Goal: Transaction & Acquisition: Purchase product/service

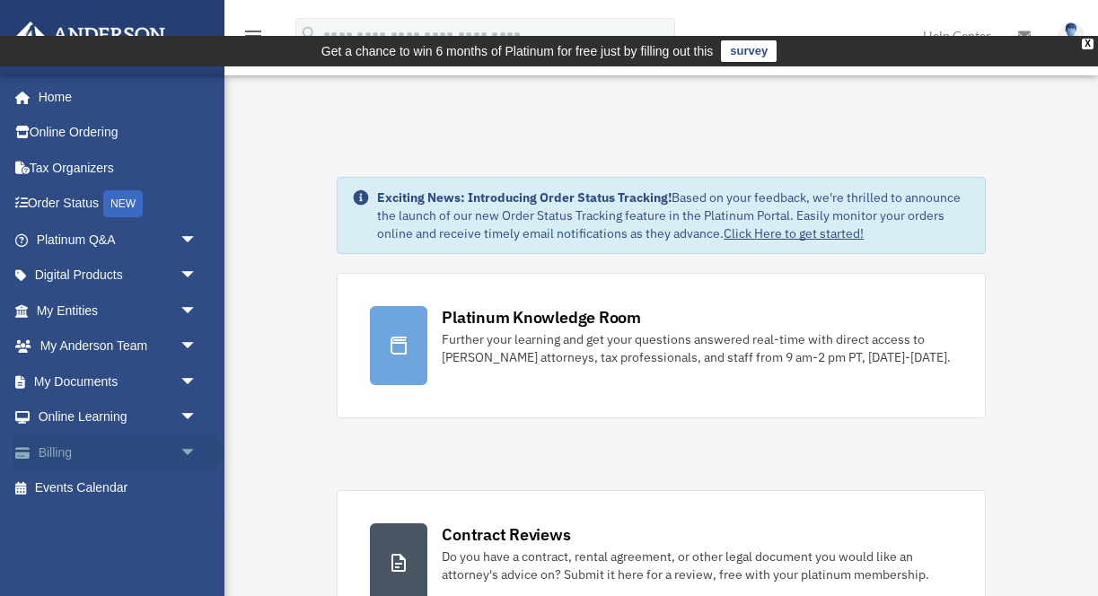
click at [80, 450] on link "Billing arrow_drop_down" at bounding box center [119, 453] width 212 height 36
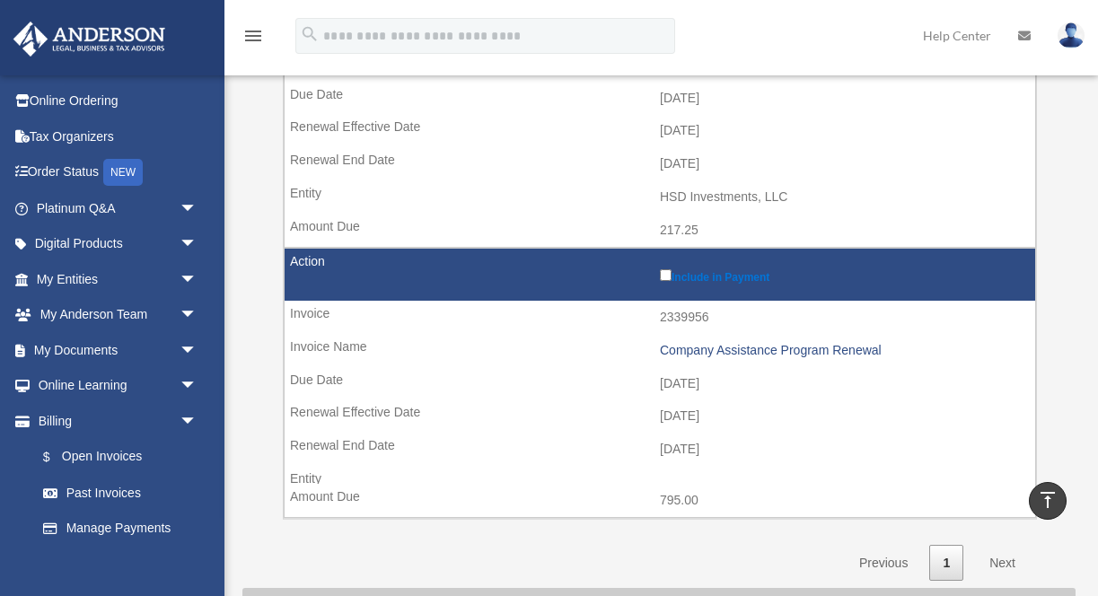
scroll to position [964, 0]
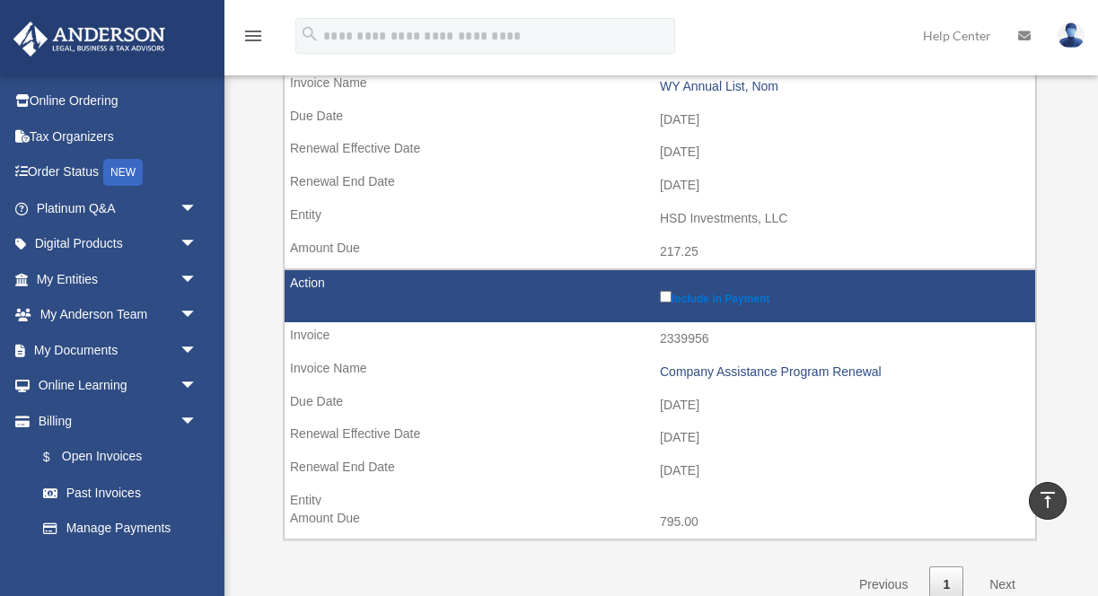
click at [683, 365] on div "Company Assistance Program Renewal" at bounding box center [843, 372] width 366 height 15
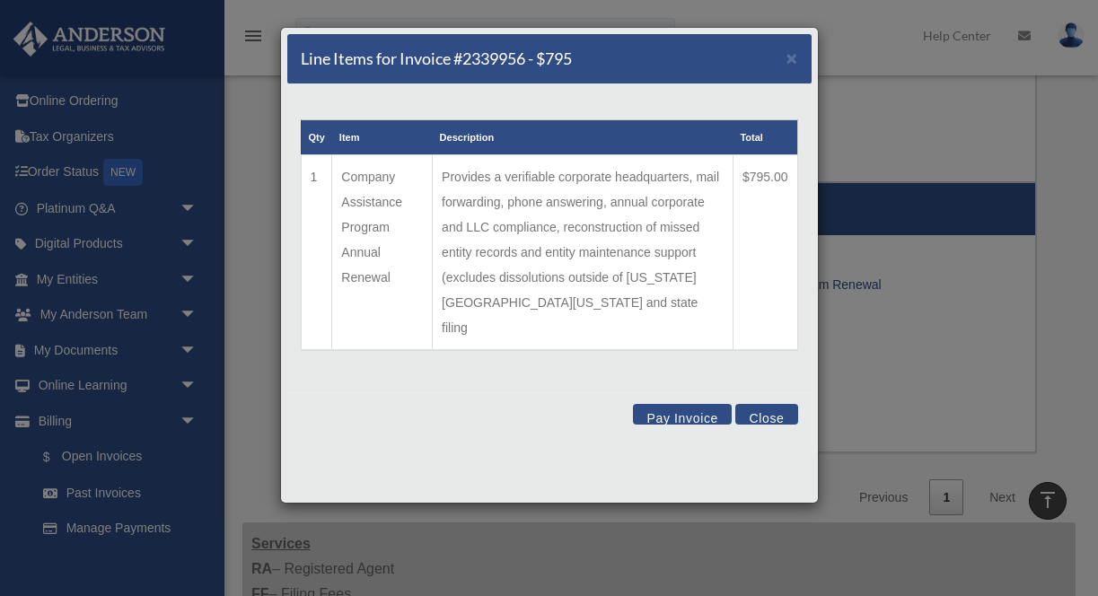
scroll to position [1061, 0]
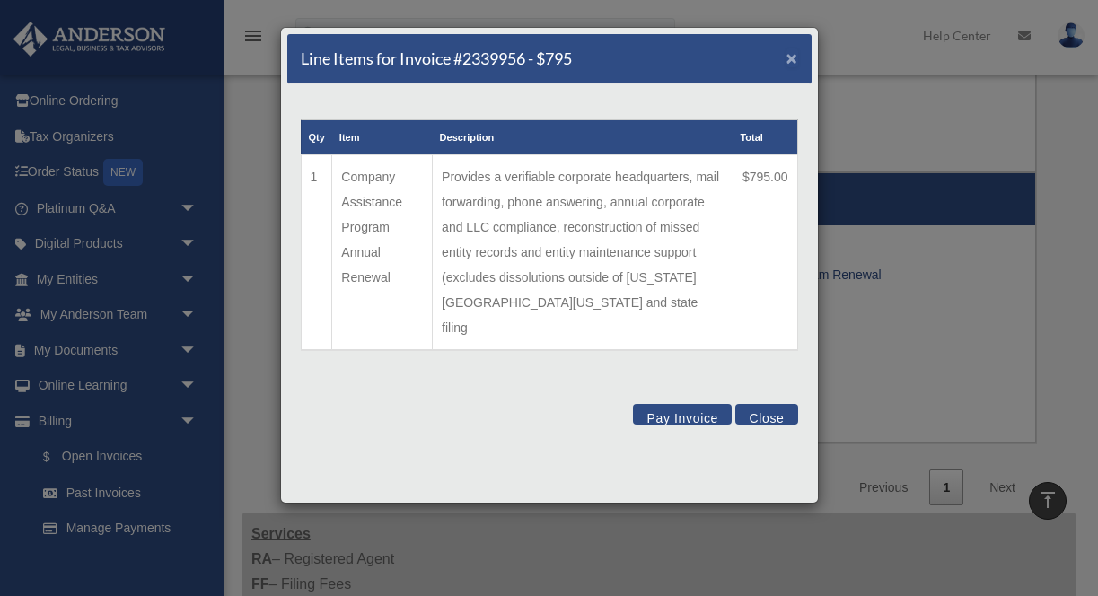
click at [790, 59] on span "×" at bounding box center [793, 58] width 12 height 21
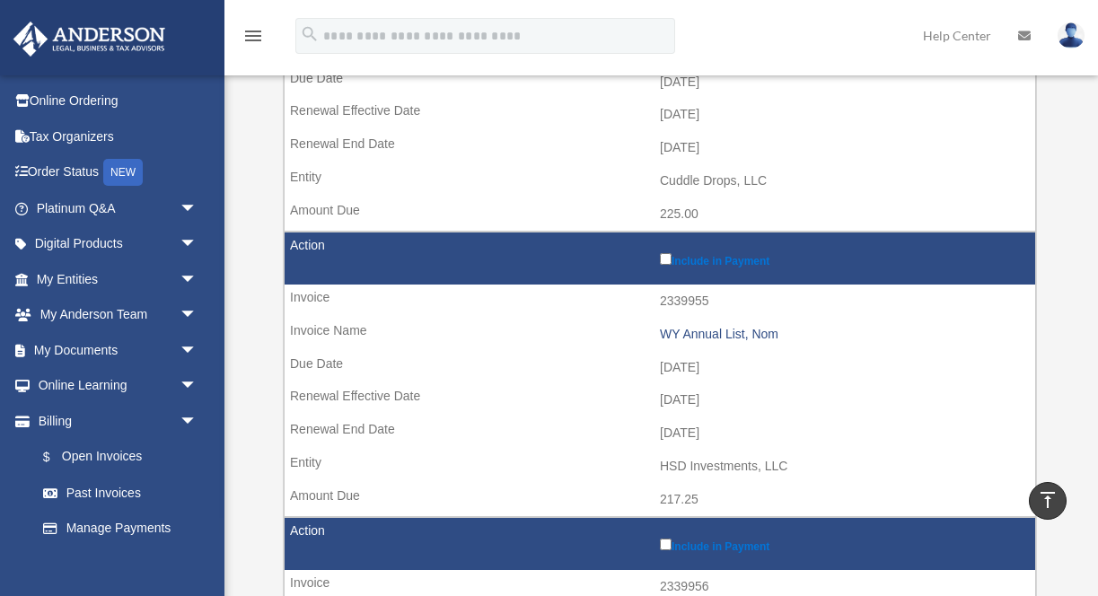
scroll to position [0, 0]
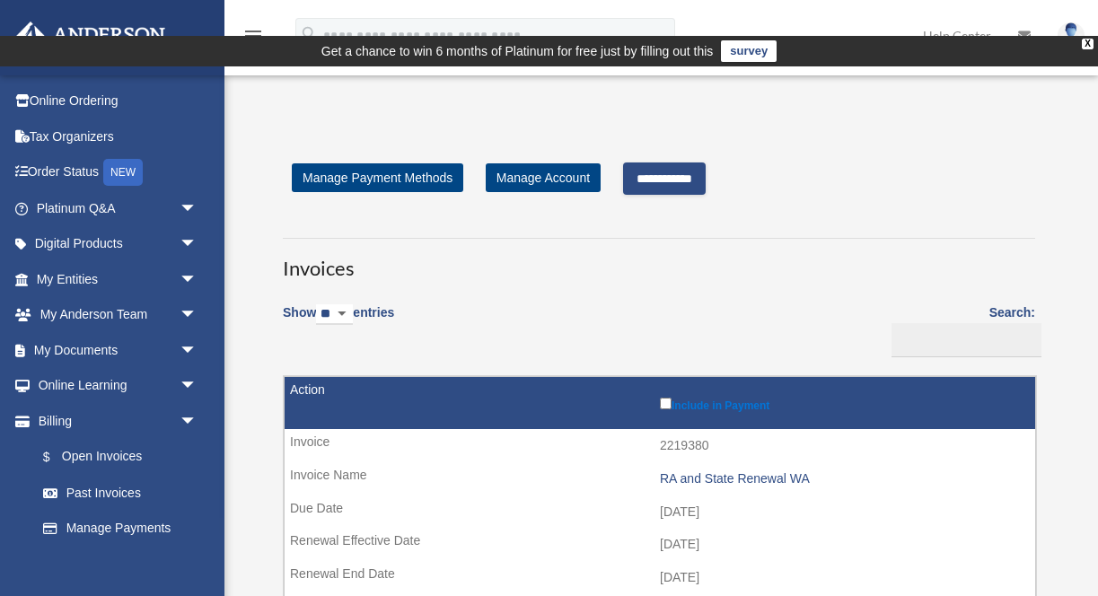
click at [665, 163] on input "**********" at bounding box center [664, 179] width 83 height 32
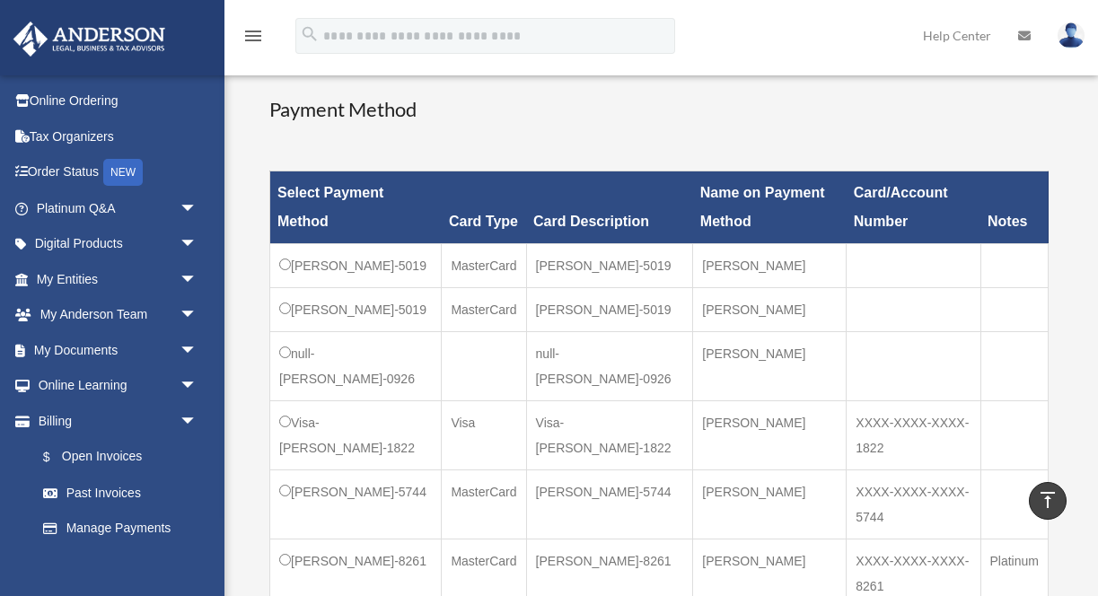
scroll to position [551, 0]
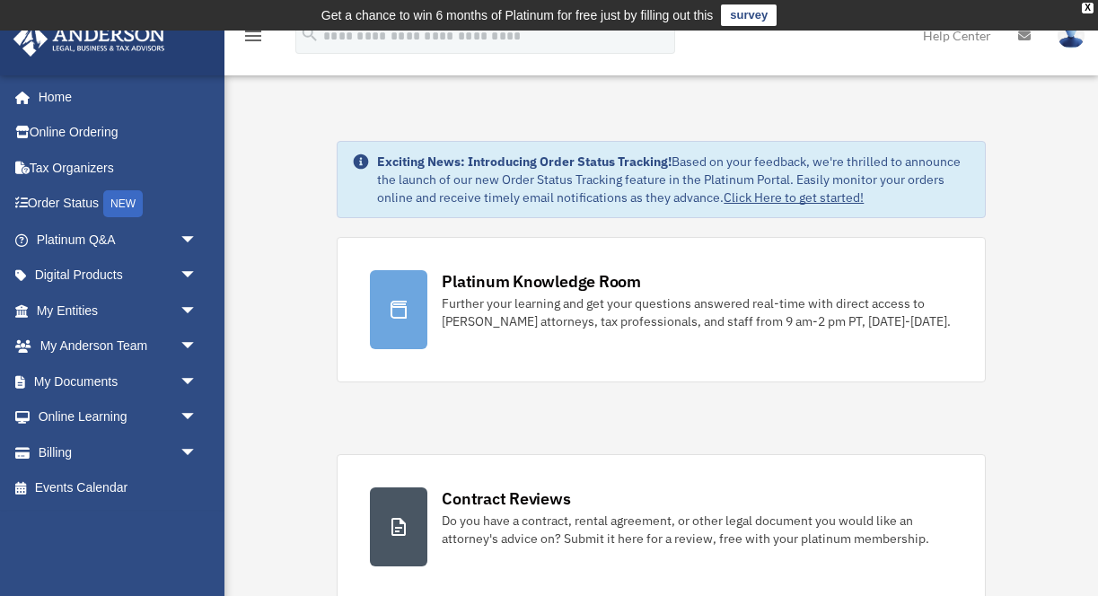
scroll to position [2, 0]
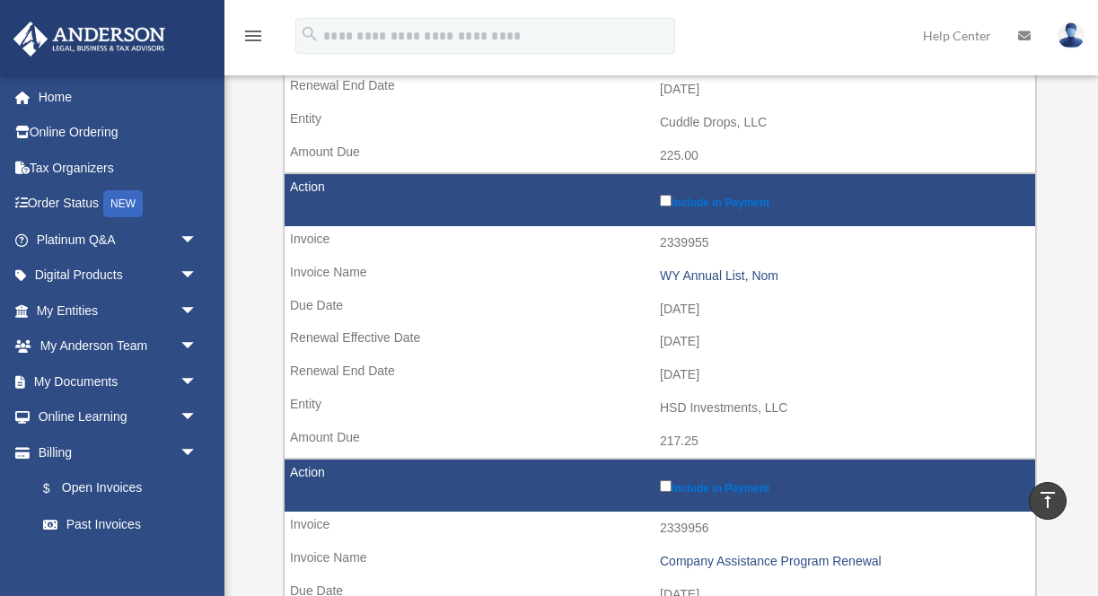
scroll to position [661, 0]
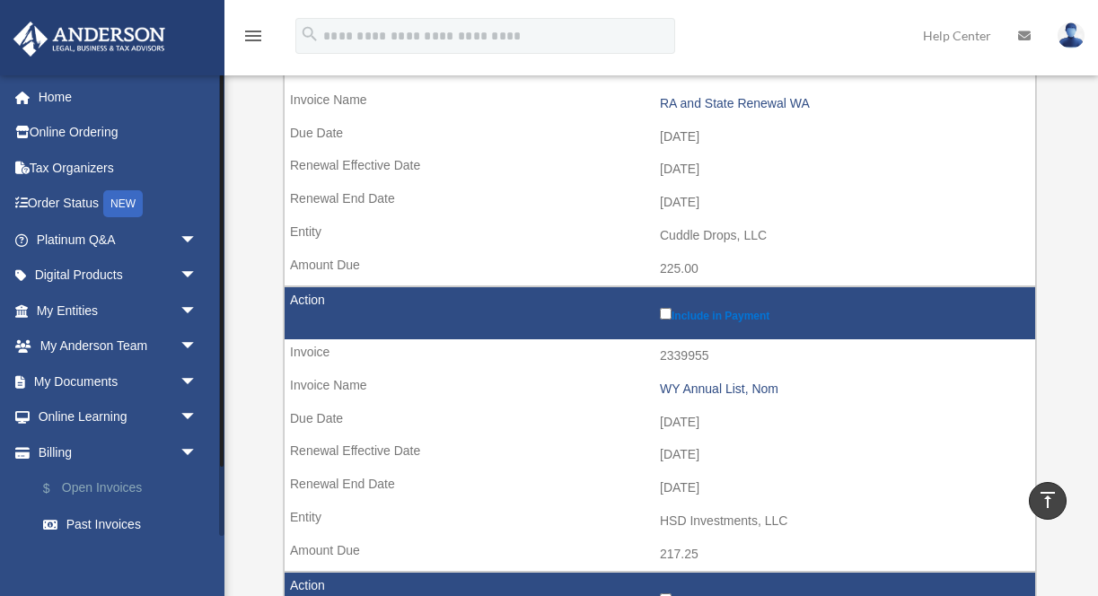
click at [108, 489] on link "$ Open Invoices" at bounding box center [124, 489] width 199 height 37
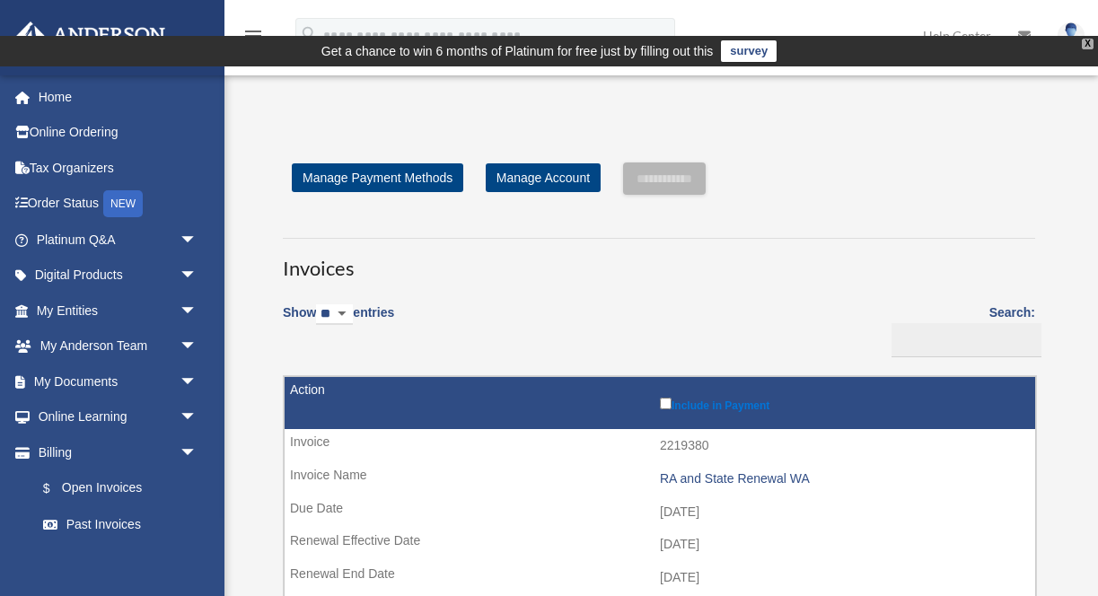
click at [1086, 39] on div "X" at bounding box center [1088, 44] width 12 height 11
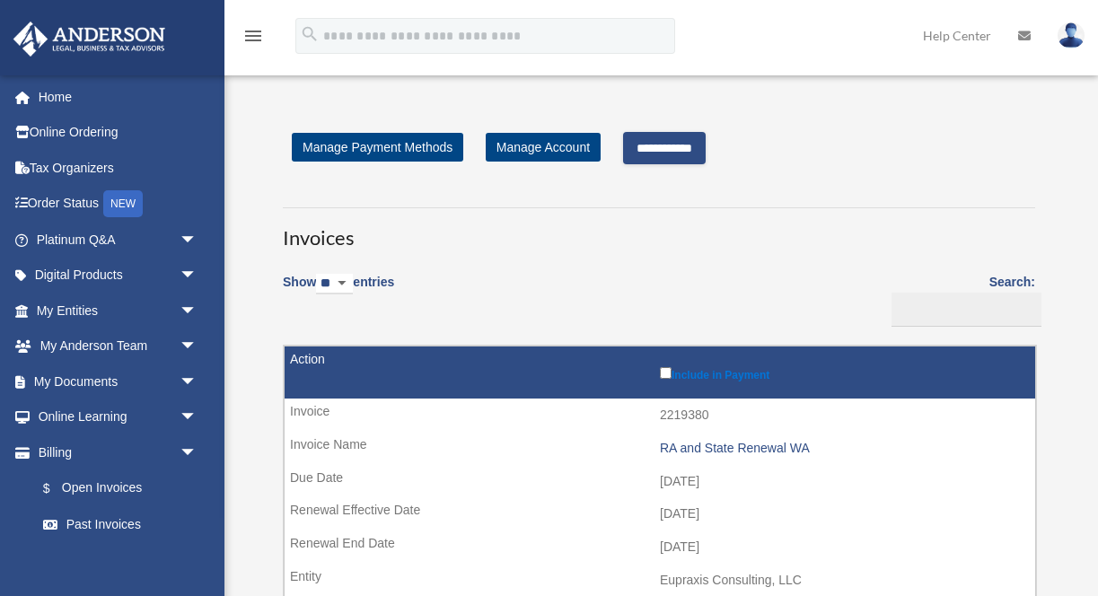
click at [680, 132] on input "**********" at bounding box center [664, 148] width 83 height 32
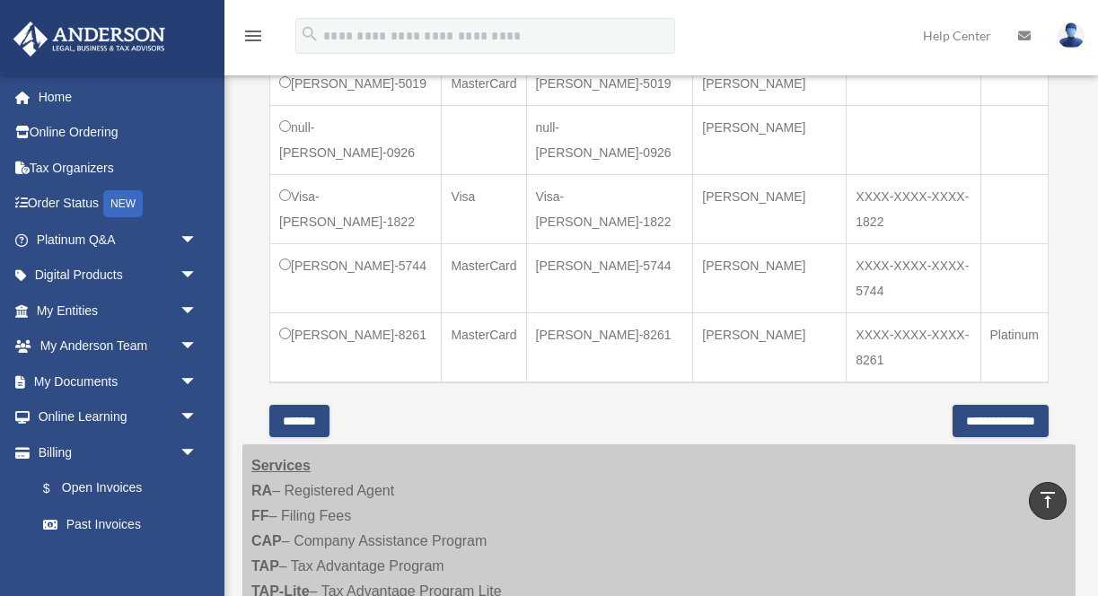
scroll to position [882, 0]
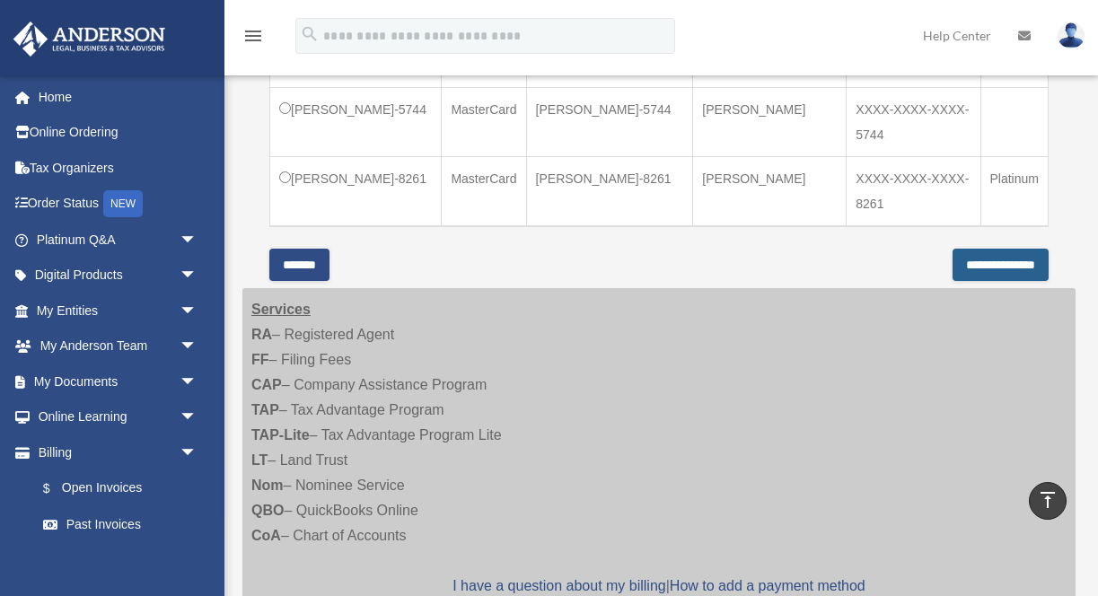
click at [970, 281] on input "**********" at bounding box center [1001, 265] width 96 height 32
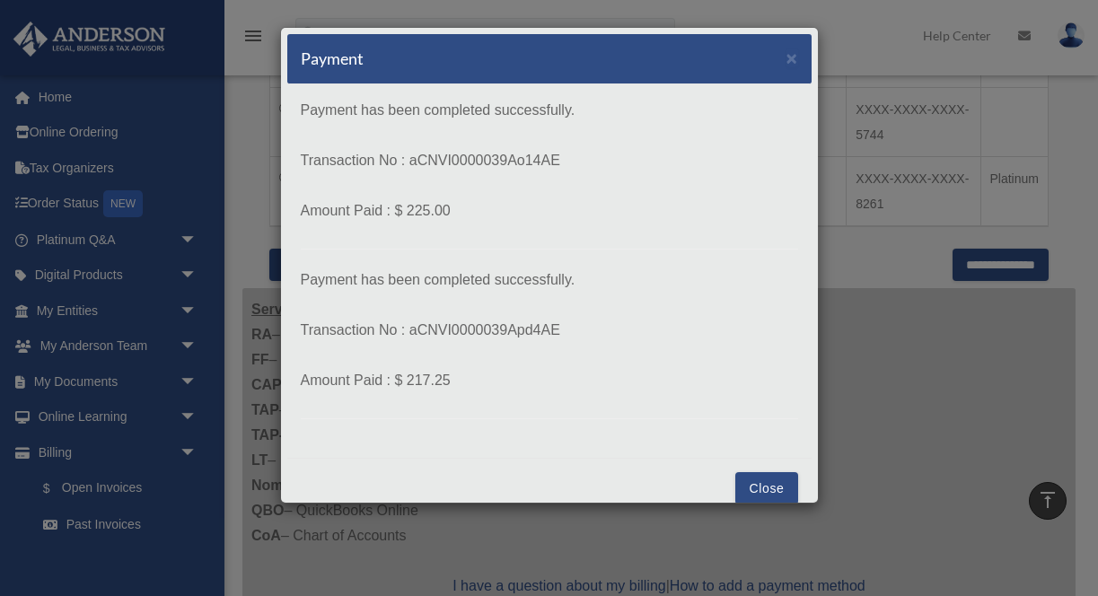
scroll to position [22, 0]
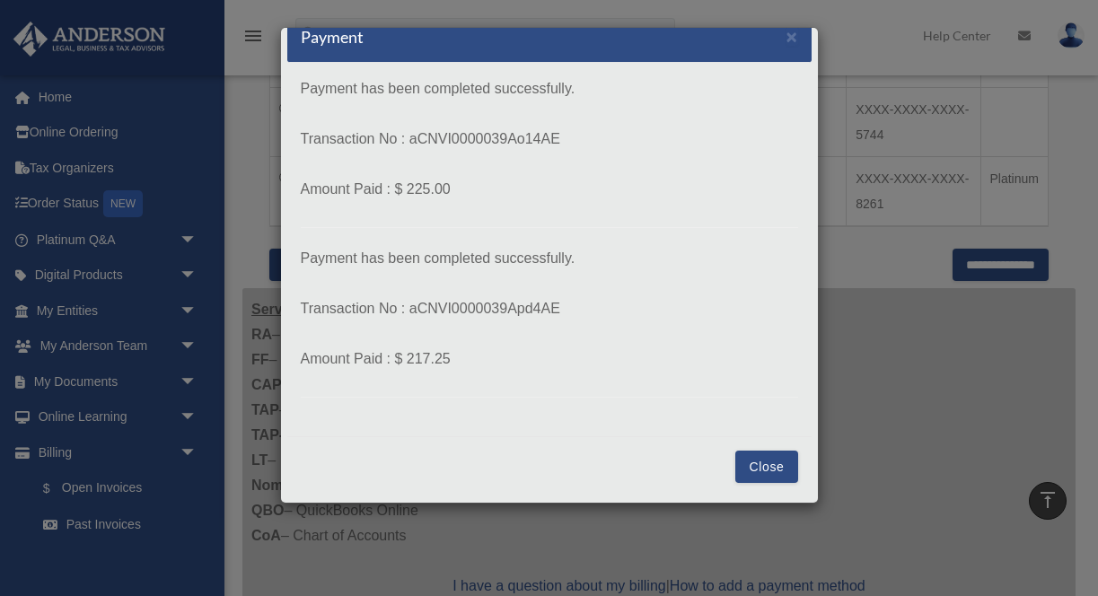
click at [759, 468] on button "Close" at bounding box center [767, 467] width 62 height 32
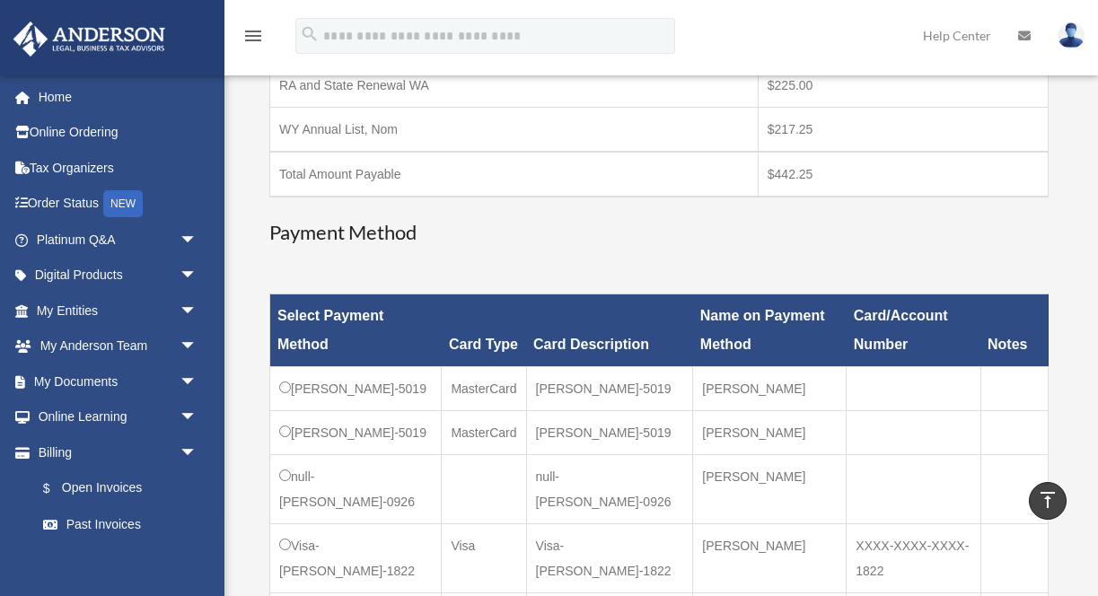
scroll to position [0, 0]
